Goal: Check status: Check status

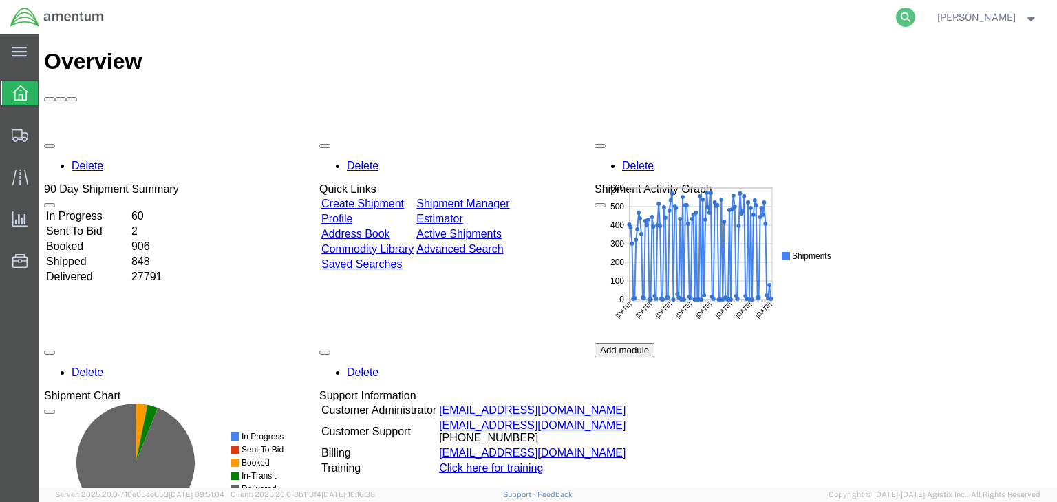
click at [915, 11] on icon at bounding box center [905, 17] width 19 height 19
click at [686, 19] on input "search" at bounding box center [687, 17] width 418 height 33
paste input "56974302"
type input "56974302"
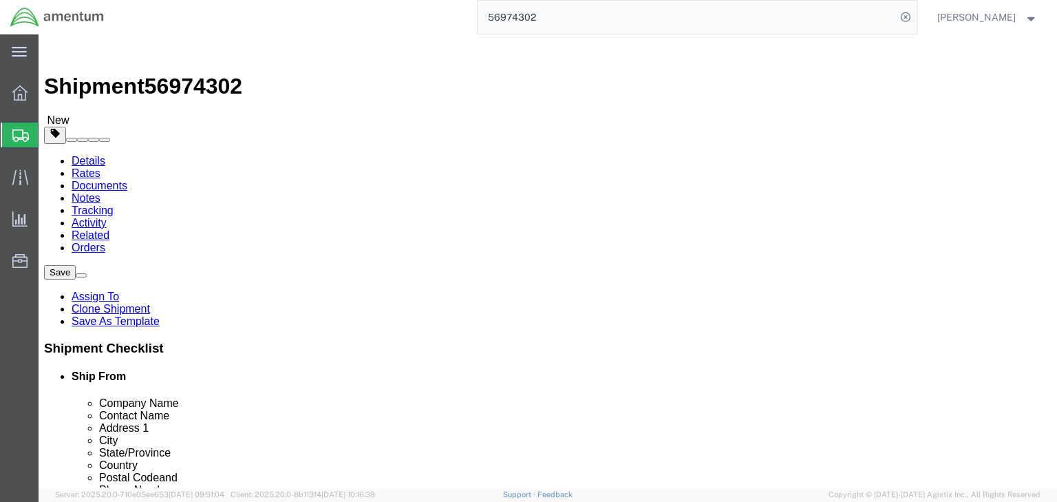
select select
click icon
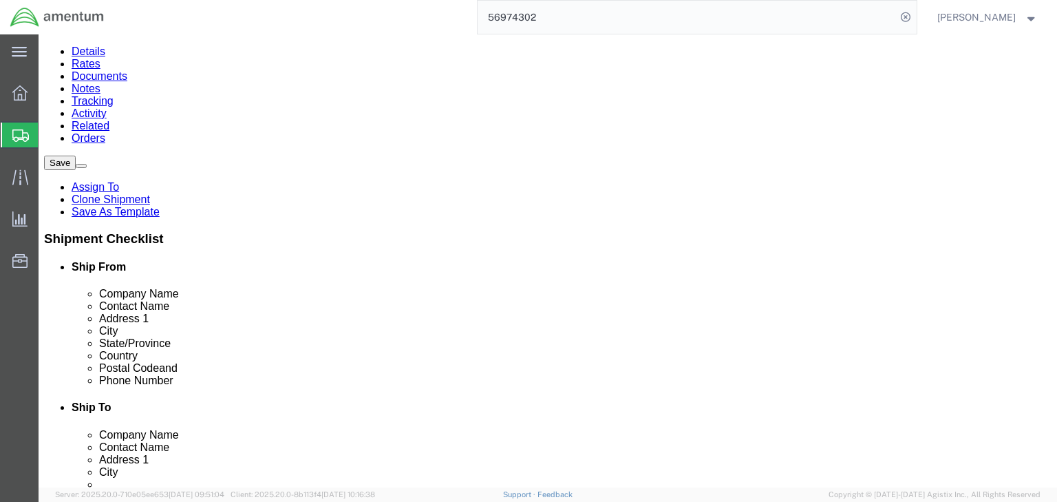
scroll to position [125, 0]
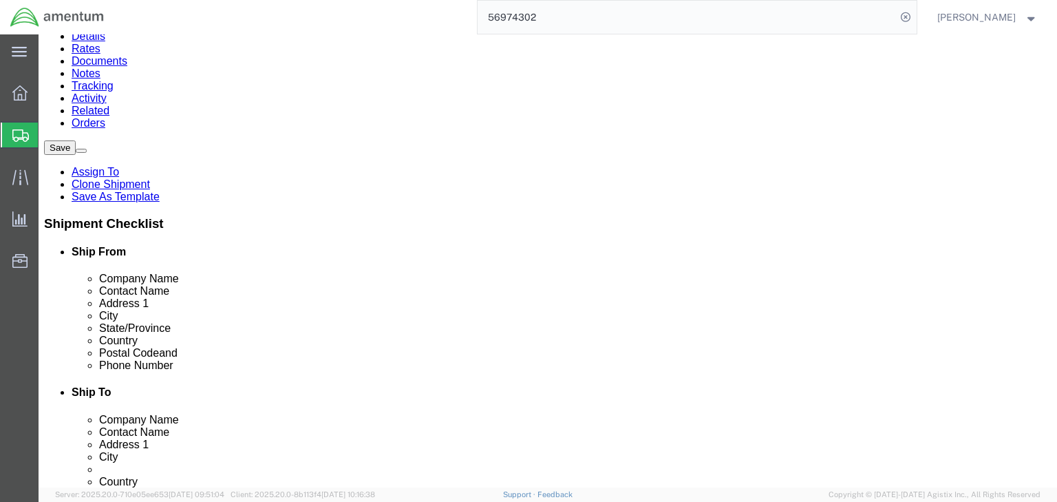
click dd "1.00 100Board Feet"
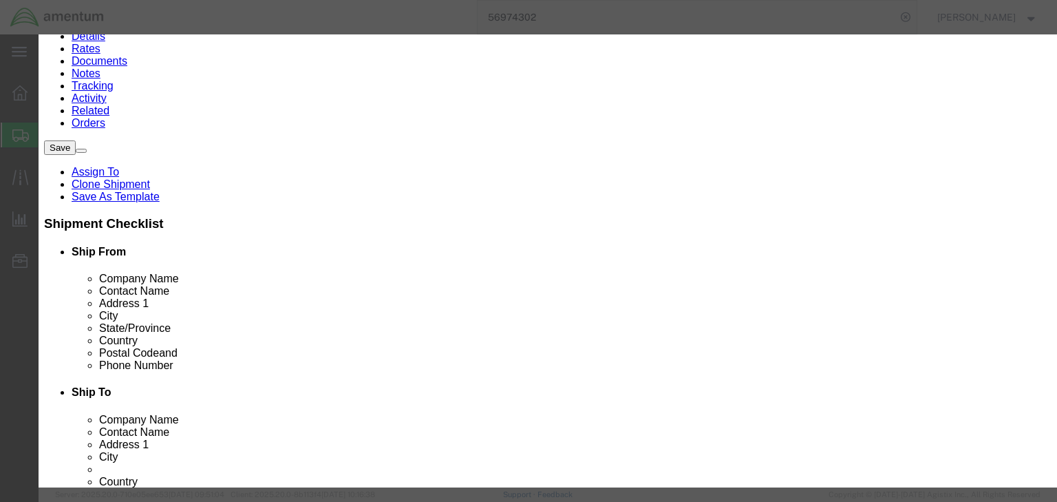
scroll to position [275, 0]
type input "8204200000"
click input "text"
type input "EAR99"
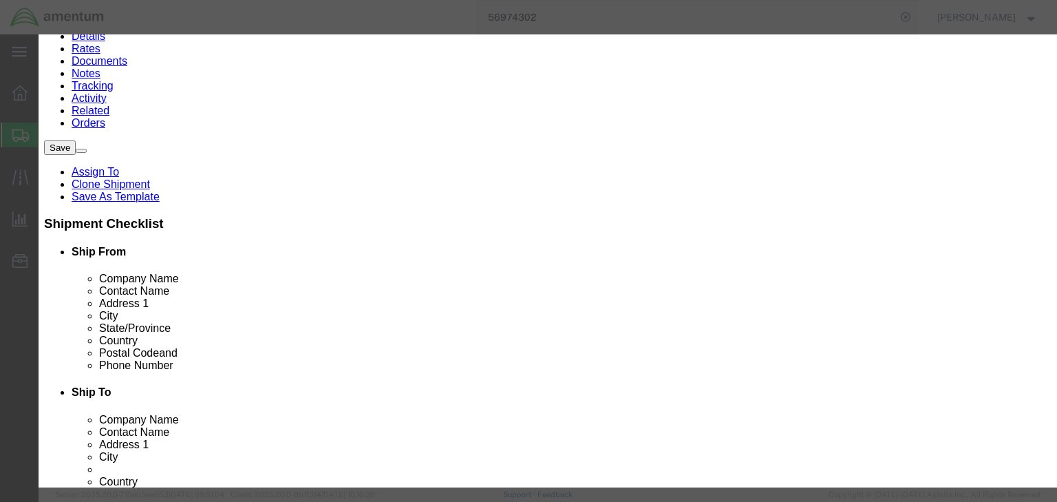
drag, startPoint x: 403, startPoint y: 245, endPoint x: 393, endPoint y: 250, distance: 11.7
click select "Select ATF BIS DEA EPA FDA FTR ITAR OFAC Other (OPA)"
select select "BIS"
click select "Select ATF BIS DEA EPA FDA FTR ITAR OFAC Other (OPA)"
click select "Select AGR-Agricultural APP-Computers APR-Additional Permissive Exports AVS-Air…"
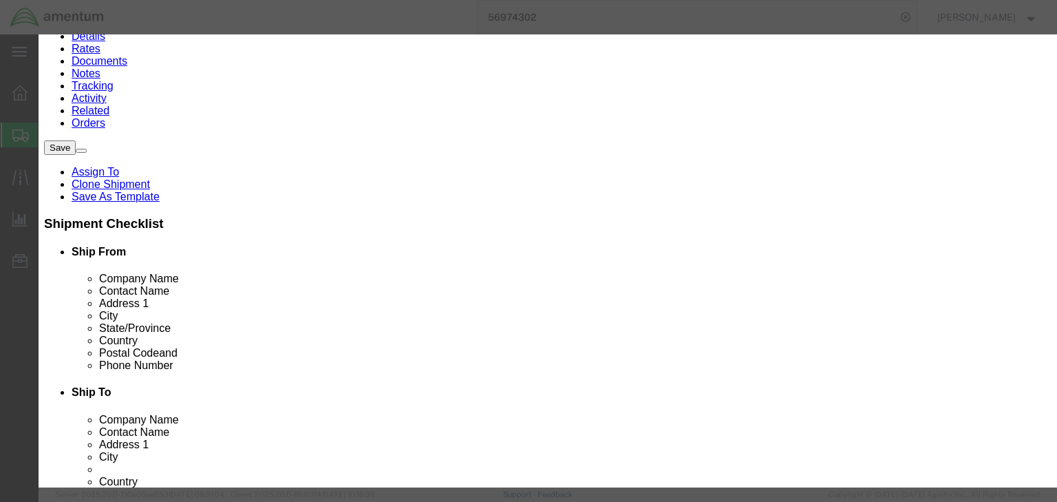
select select "NLR"
click select "Select AGR-Agricultural APP-Computers APR-Additional Permissive Exports AVS-Air…"
click button "Save & Close"
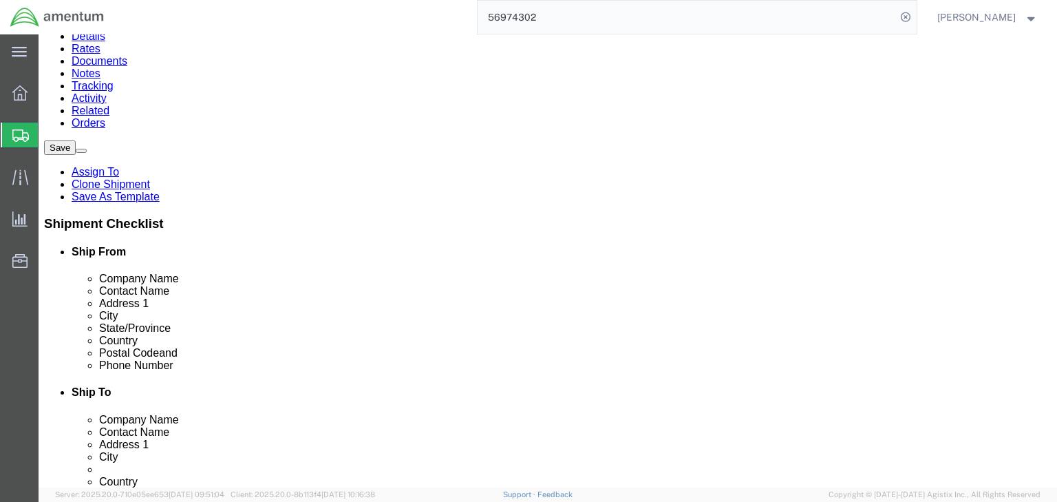
click icon
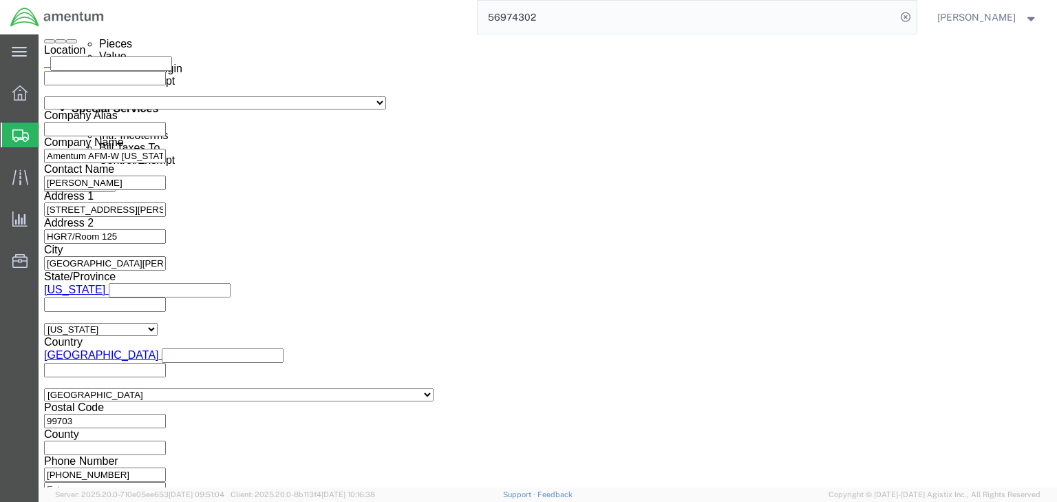
scroll to position [958, 0]
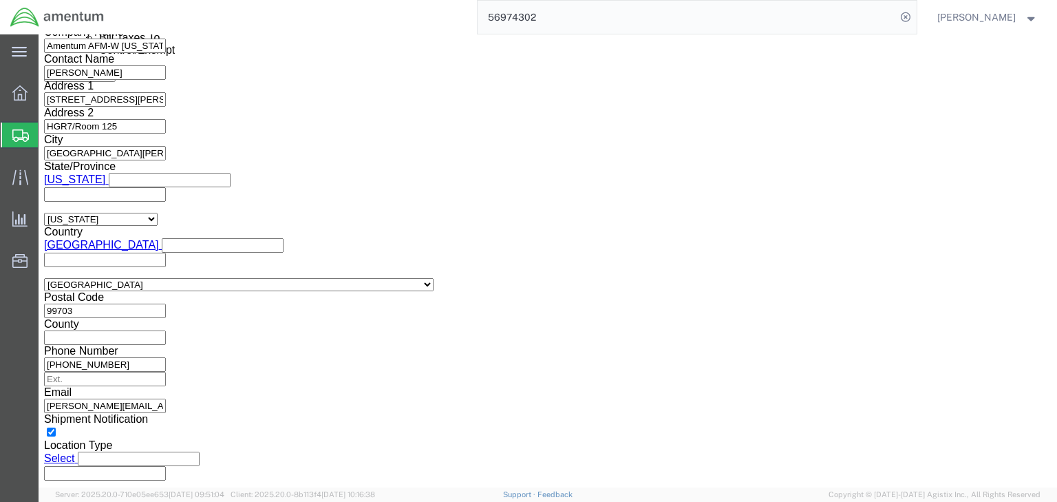
click select "Select ATF BIS DEA EPA FDA FTR ITAR OFAC Other (OPA)"
select select "FTR"
click select "Select ATF BIS DEA EPA FDA FTR ITAR OFAC Other (OPA)"
click select "Select 30.2(d)(2) 30.36 30.37(a) 30.37(f) 30.37(g) 30.37(h) 30.37(i) 30.37(j) 3…"
select select "30.37(a)"
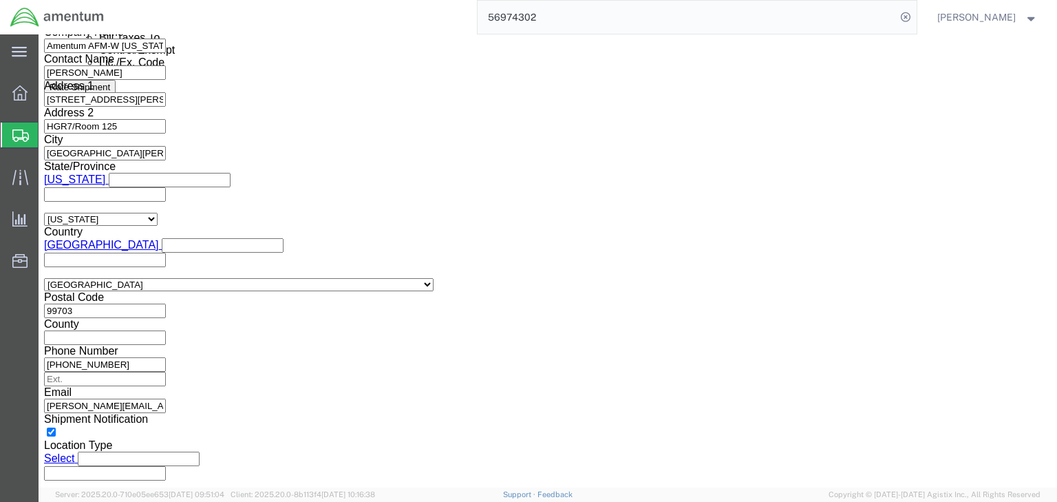
click select "Select 30.2(d)(2) 30.36 30.37(a) 30.37(f) 30.37(g) 30.37(h) 30.37(i) 30.37(j) 3…"
click select "Select AES-Direct EEI Carrier File EEI EEI Exempt"
select select "EXEM"
click select "Select AES-Direct EEI Carrier File EEI EEI Exempt"
click icon
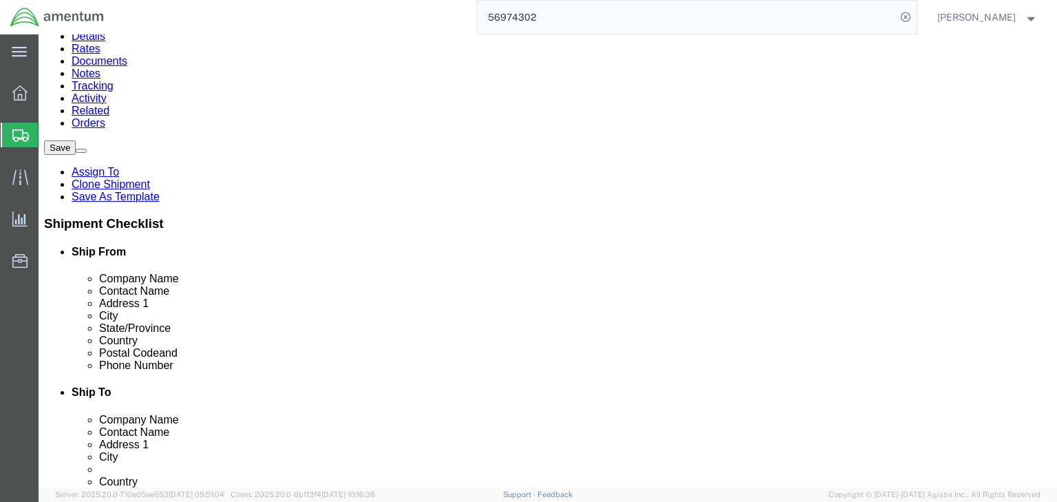
click icon
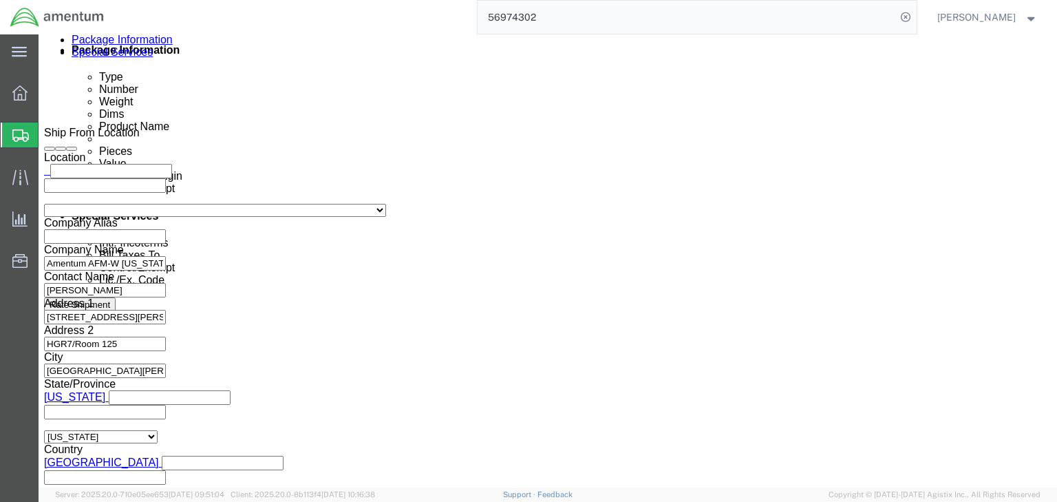
click at [21, 133] on icon at bounding box center [20, 135] width 17 height 12
